Goal: Task Accomplishment & Management: Manage account settings

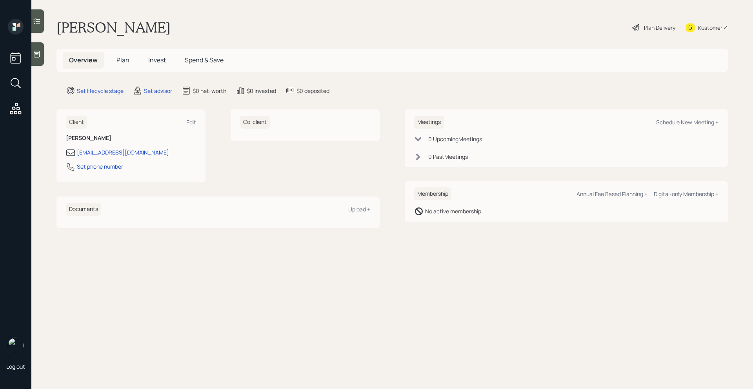
click at [36, 63] on div at bounding box center [37, 54] width 13 height 24
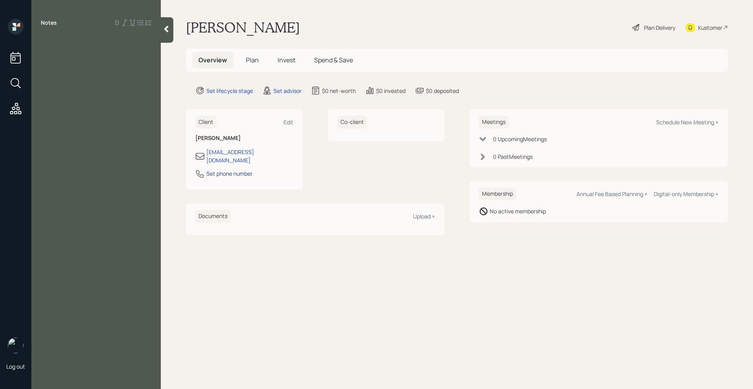
click at [240, 169] on div "Set phone number" at bounding box center [229, 173] width 46 height 8
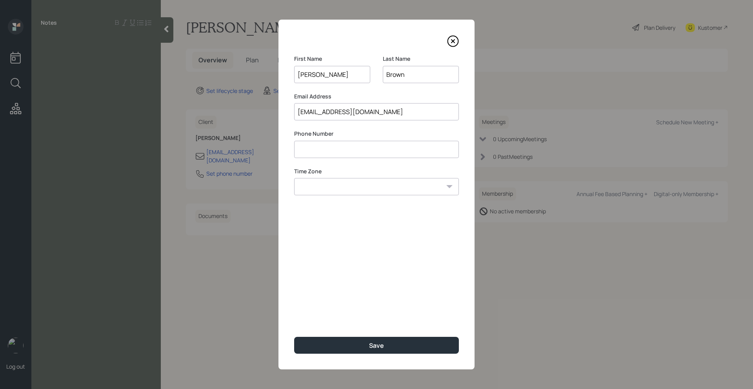
click at [337, 152] on input at bounding box center [376, 149] width 165 height 17
paste input "*******"
type input "*"
type input "**********"
click at [377, 188] on select "Eastern Standard Time Central Standard Time Mountain Standard Time Pacific Stan…" at bounding box center [376, 186] width 165 height 17
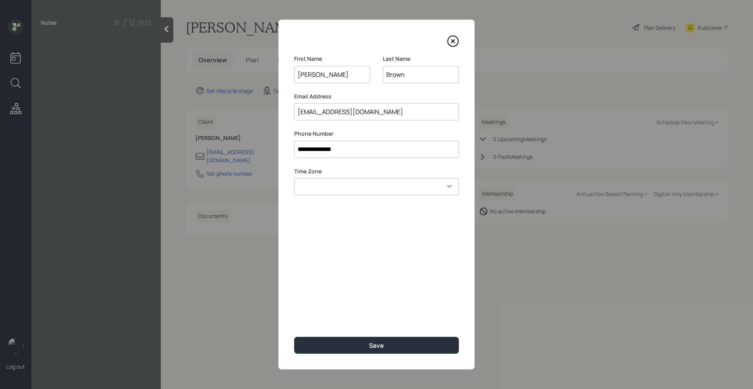
click at [294, 178] on select "Eastern Standard Time Central Standard Time Mountain Standard Time Pacific Stan…" at bounding box center [376, 186] width 165 height 17
click at [388, 188] on select "Eastern Standard Time Central Standard Time Mountain Standard Time Pacific Stan…" at bounding box center [376, 186] width 165 height 17
select select "America/New_York"
click at [294, 178] on select "Eastern Standard Time Central Standard Time Mountain Standard Time Pacific Stan…" at bounding box center [376, 186] width 165 height 17
click at [364, 355] on div "**********" at bounding box center [377, 195] width 196 height 350
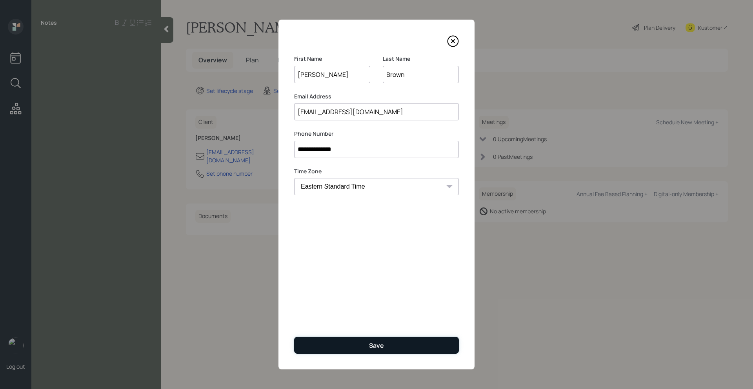
click at [371, 348] on div "Save" at bounding box center [376, 345] width 15 height 9
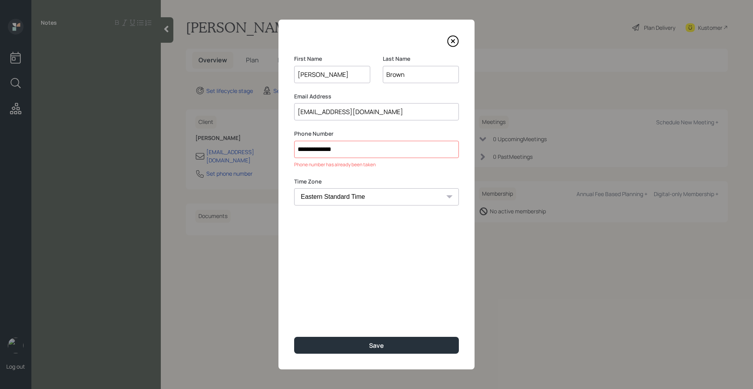
click at [451, 40] on icon at bounding box center [453, 41] width 12 height 12
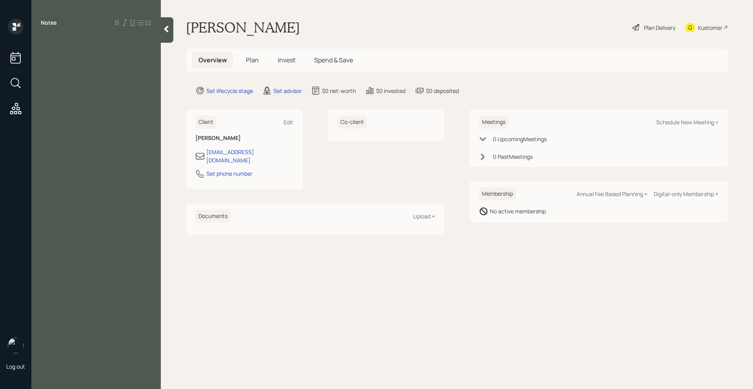
click at [61, 49] on div "Notes" at bounding box center [95, 199] width 129 height 361
drag, startPoint x: 78, startPoint y: 46, endPoint x: 78, endPoint y: 38, distance: 8.6
click at [78, 46] on div "Notes" at bounding box center [95, 199] width 129 height 361
click at [78, 38] on div at bounding box center [96, 40] width 111 height 9
click at [173, 25] on div at bounding box center [167, 29] width 13 height 25
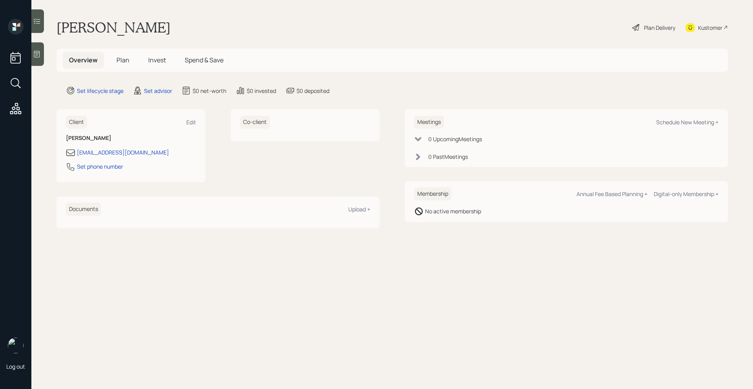
click at [42, 48] on div at bounding box center [37, 54] width 13 height 24
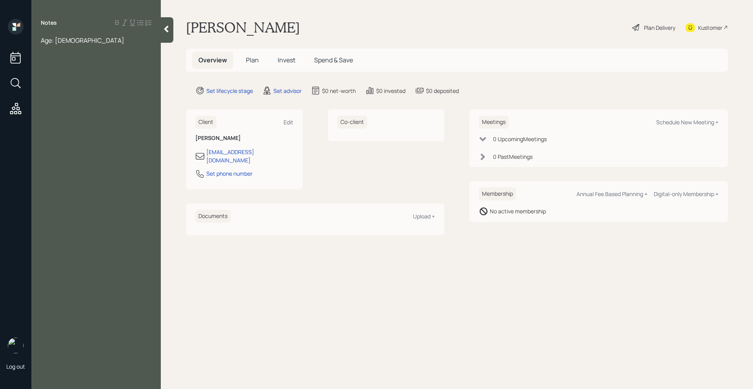
click at [72, 39] on div "Age: 72" at bounding box center [96, 40] width 111 height 9
click at [42, 43] on span "Age: 72; Married have 3 children" at bounding box center [96, 44] width 110 height 17
click at [52, 39] on div at bounding box center [96, 40] width 111 height 9
click at [136, 72] on div "Age: 72; Married have 3 children" at bounding box center [96, 79] width 111 height 17
click at [88, 77] on span "Age: 72; Married have 3 children" at bounding box center [96, 79] width 110 height 17
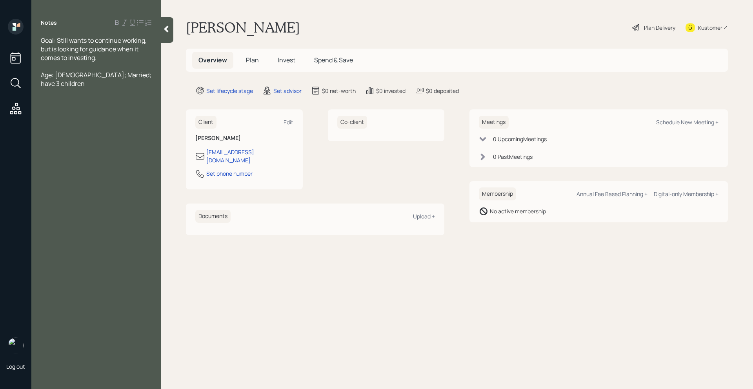
click at [148, 74] on div "Age: 72; Married; have 3 children" at bounding box center [96, 79] width 111 height 17
click at [78, 114] on div "Work - 4,200" at bounding box center [96, 118] width 111 height 9
click at [61, 131] on div "SS -" at bounding box center [96, 135] width 111 height 9
click at [111, 58] on div "Goal: Still wants to continue working, but is looking for guidance when it come…" at bounding box center [96, 49] width 111 height 26
click at [110, 54] on div "Goal: Still wants to continue working, but is looking for guidance when it come…" at bounding box center [96, 49] width 111 height 26
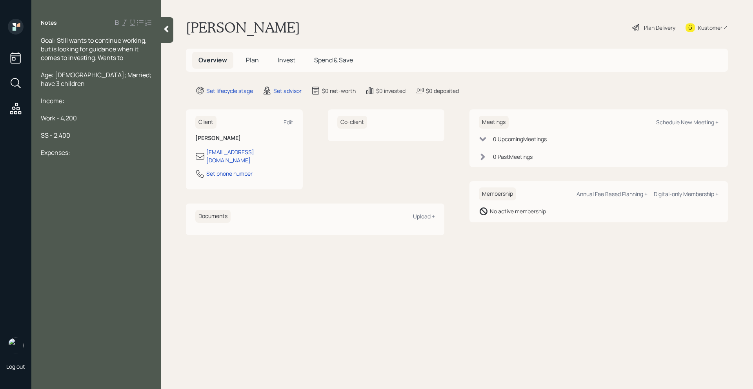
click at [79, 148] on div "Expenses:" at bounding box center [96, 152] width 111 height 9
click at [76, 166] on div at bounding box center [96, 170] width 111 height 9
click at [143, 51] on div "Goal: Still wants to continue working, but is looking for guidance when it come…" at bounding box center [96, 49] width 111 height 26
click at [138, 56] on div "Goal: Still wants to continue working, but is looking for guidance when it come…" at bounding box center [96, 49] width 111 height 26
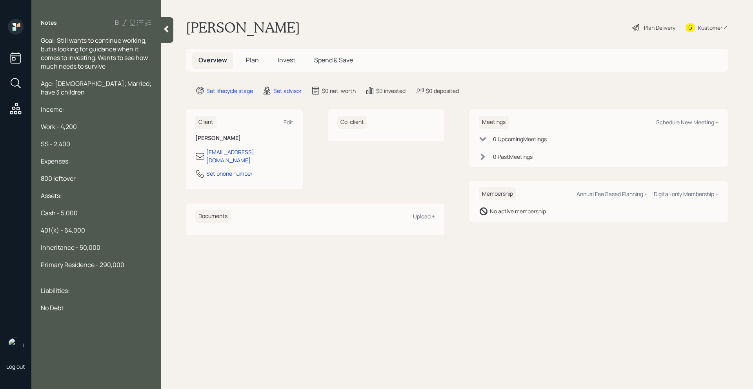
click at [677, 127] on div "Meetings Schedule New Meeting +" at bounding box center [599, 122] width 240 height 13
click at [677, 122] on div "Schedule New Meeting +" at bounding box center [687, 121] width 62 height 7
select select "round-robin"
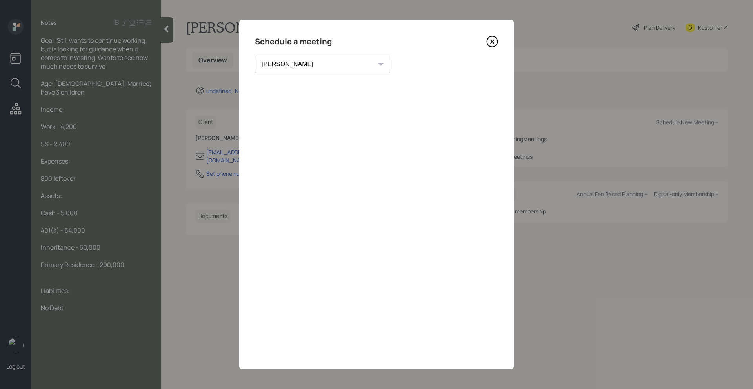
click at [492, 40] on icon at bounding box center [492, 42] width 12 height 12
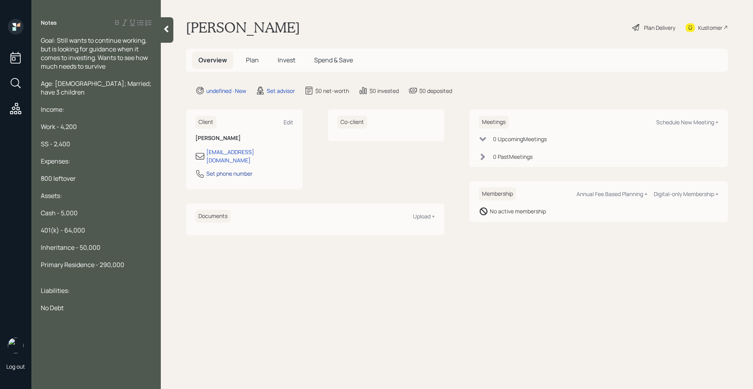
click at [231, 169] on div "Set phone number" at bounding box center [229, 173] width 46 height 8
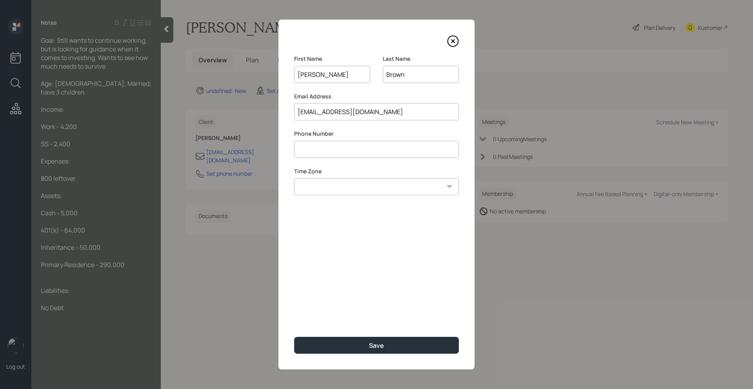
click at [328, 151] on input at bounding box center [376, 149] width 165 height 17
type input "**********"
click at [368, 188] on select "Eastern Standard Time Central Standard Time Mountain Standard Time Pacific Stan…" at bounding box center [376, 186] width 165 height 17
select select "America/New_York"
click at [294, 178] on select "Eastern Standard Time Central Standard Time Mountain Standard Time Pacific Stan…" at bounding box center [376, 186] width 165 height 17
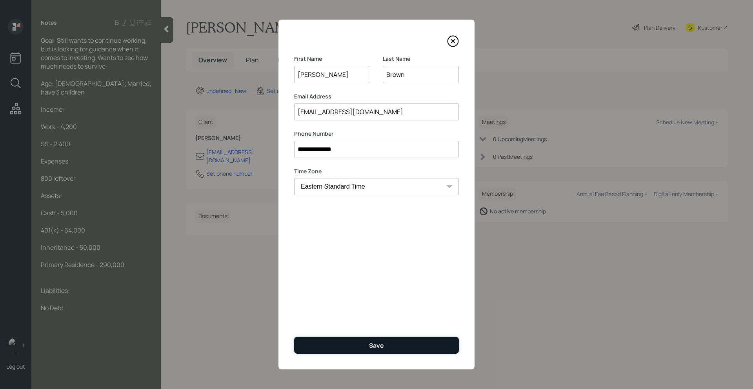
click at [380, 350] on button "Save" at bounding box center [376, 345] width 165 height 17
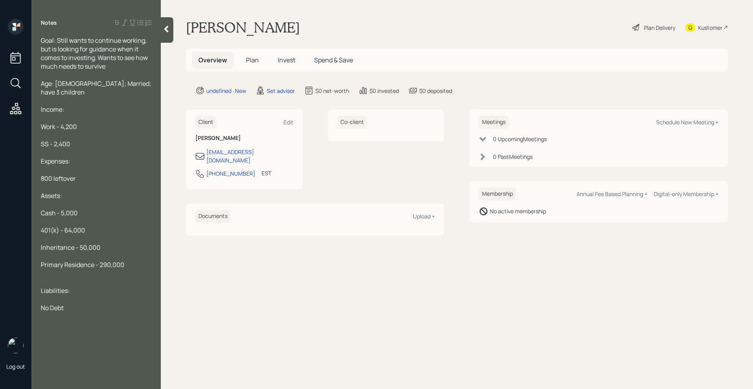
click at [118, 68] on div "Goal: Still wants to continue working, but is looking for guidance when it come…" at bounding box center [96, 53] width 111 height 35
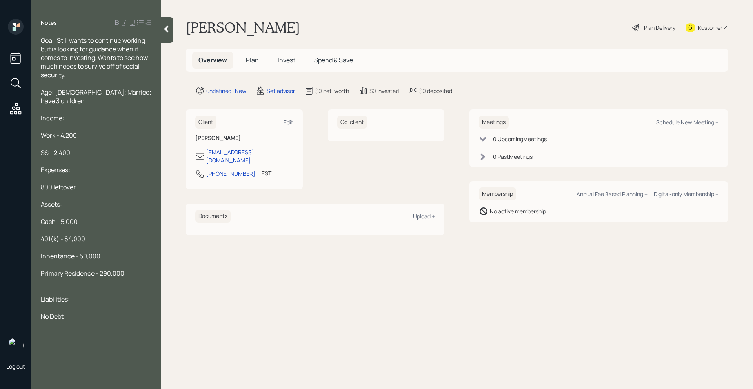
click at [146, 41] on span "Goal: Still wants to continue working, but is looking for guidance when it come…" at bounding box center [95, 57] width 108 height 43
click at [144, 66] on span "Goal: Still wants to continue working in some aspect (Part time or full), but i…" at bounding box center [95, 57] width 108 height 43
click at [150, 66] on div "Goal: Still wants to continue working in some aspect (Part time or full), but i…" at bounding box center [96, 57] width 111 height 43
click at [151, 75] on div "Goal: Still wants to continue working in some aspect (Part time or full), but i…" at bounding box center [96, 57] width 111 height 43
click at [151, 96] on div "Age: 72; Married; have 3 children" at bounding box center [96, 96] width 111 height 17
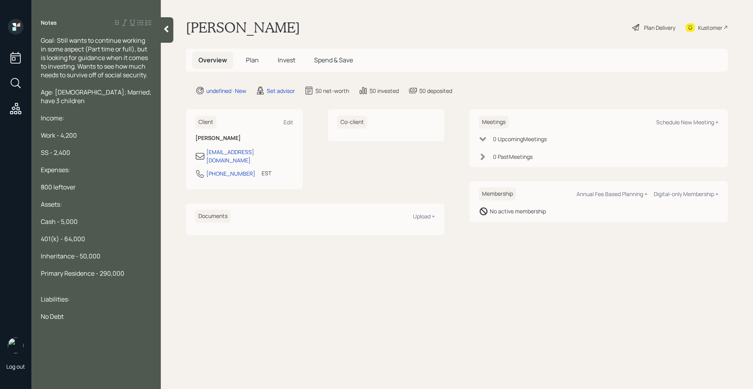
click at [117, 105] on div at bounding box center [96, 109] width 111 height 9
click at [117, 122] on div at bounding box center [96, 126] width 111 height 9
click at [117, 148] on div "SS - 2,400" at bounding box center [96, 152] width 111 height 9
click at [111, 183] on div "800 leftover" at bounding box center [96, 187] width 111 height 9
click at [71, 200] on div "Assets:" at bounding box center [96, 204] width 111 height 9
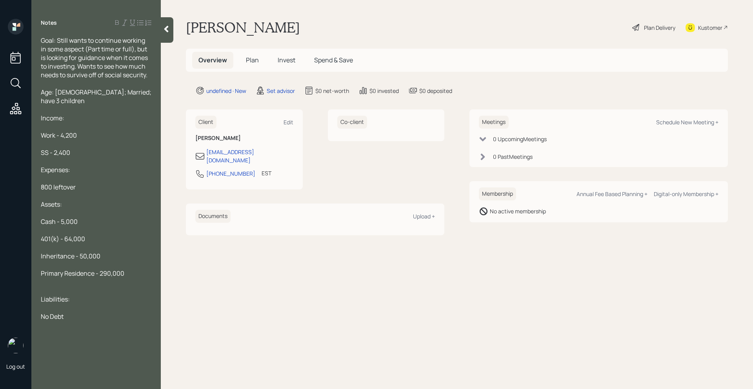
click at [89, 217] on div "Cash - 5,000" at bounding box center [96, 221] width 111 height 9
click at [172, 25] on div at bounding box center [167, 29] width 13 height 25
